Goal: Information Seeking & Learning: Learn about a topic

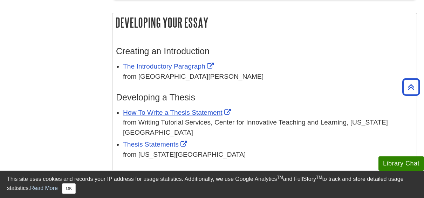
scroll to position [696, 0]
click at [73, 190] on button "OK" at bounding box center [69, 189] width 14 height 11
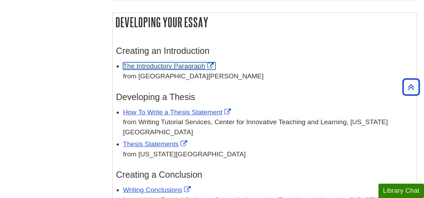
click at [169, 68] on link "The Introductory Paragraph" at bounding box center [169, 65] width 92 height 7
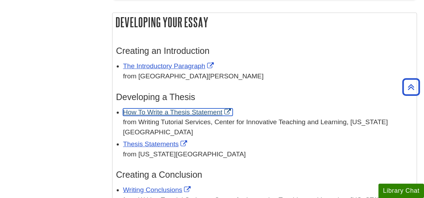
click at [172, 114] on link "How To Write a Thesis Statement" at bounding box center [178, 112] width 110 height 7
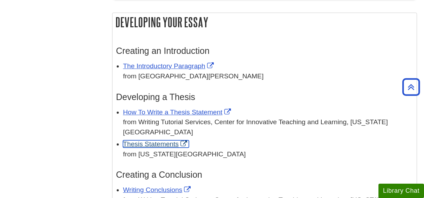
click at [149, 140] on link "Thesis Statements" at bounding box center [156, 143] width 66 height 7
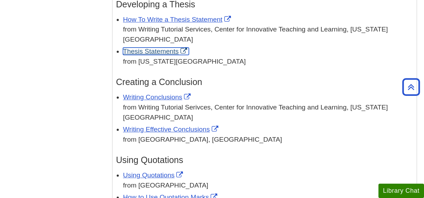
scroll to position [790, 0]
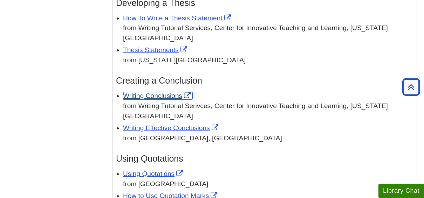
click at [165, 92] on link "Writing Conclusions" at bounding box center [157, 95] width 69 height 7
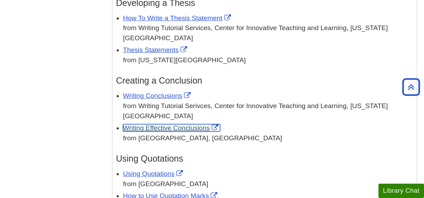
click at [136, 124] on link "Writing Effective Conclusions" at bounding box center [171, 127] width 97 height 7
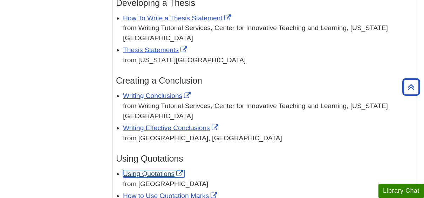
click at [154, 170] on link "Using Quotations" at bounding box center [154, 173] width 62 height 7
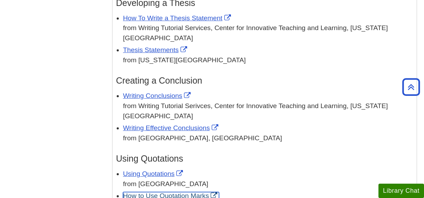
click at [138, 192] on link "How to Use Quotation Marks" at bounding box center [171, 195] width 96 height 7
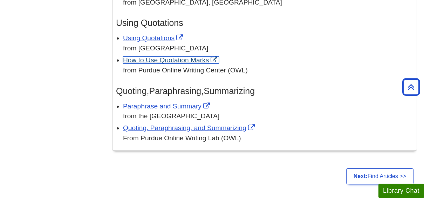
scroll to position [927, 0]
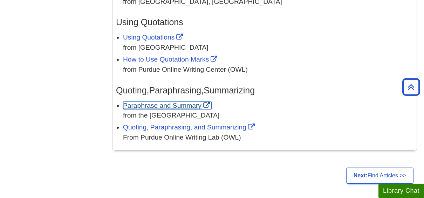
click at [155, 102] on link "Paraphrase and Summary" at bounding box center [167, 105] width 89 height 7
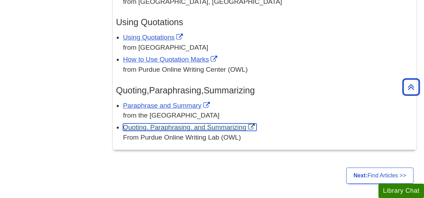
click at [134, 124] on link "Quoting, Paraphrasing, and Summarizing" at bounding box center [189, 127] width 133 height 7
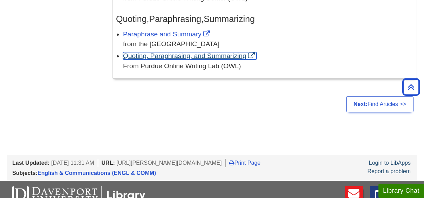
scroll to position [998, 0]
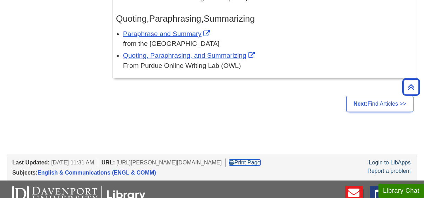
click at [251, 160] on link "Print Page" at bounding box center [245, 163] width 32 height 6
